Goal: Transaction & Acquisition: Purchase product/service

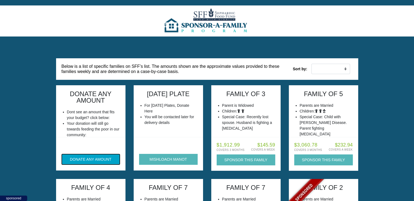
click at [101, 161] on button "DONATE ANY AMOUNT" at bounding box center [91, 159] width 59 height 11
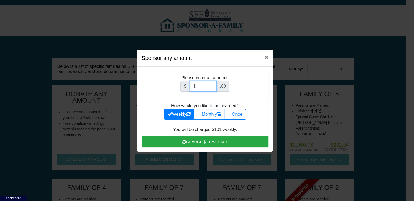
click at [213, 85] on input "1" at bounding box center [203, 86] width 27 height 10
click at [213, 87] on input "1" at bounding box center [203, 86] width 27 height 10
click at [213, 84] on input "2" at bounding box center [203, 86] width 27 height 10
click at [213, 86] on input "1" at bounding box center [203, 86] width 27 height 10
type input "101"
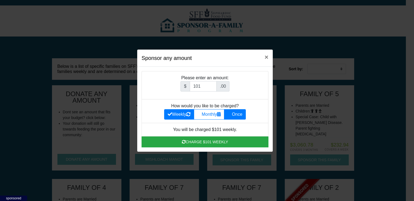
click at [232, 117] on label "Once" at bounding box center [235, 114] width 22 height 10
click at [231, 115] on input "Once" at bounding box center [230, 113] width 4 height 4
radio input "true"
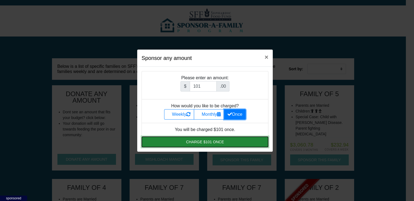
click at [222, 143] on button "Charge $101 once" at bounding box center [205, 142] width 127 height 11
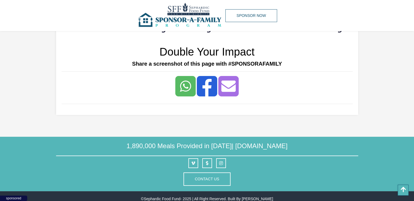
scroll to position [119, 0]
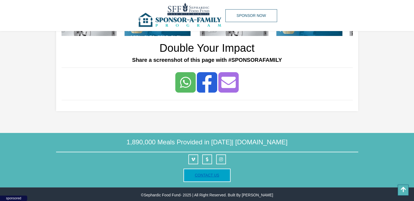
click at [216, 175] on link "Contact Us" at bounding box center [207, 175] width 25 height 4
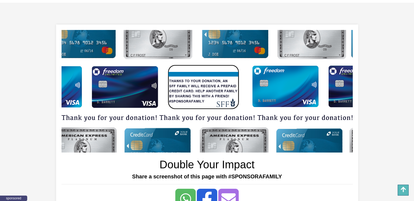
scroll to position [0, 0]
